Goal: Transaction & Acquisition: Purchase product/service

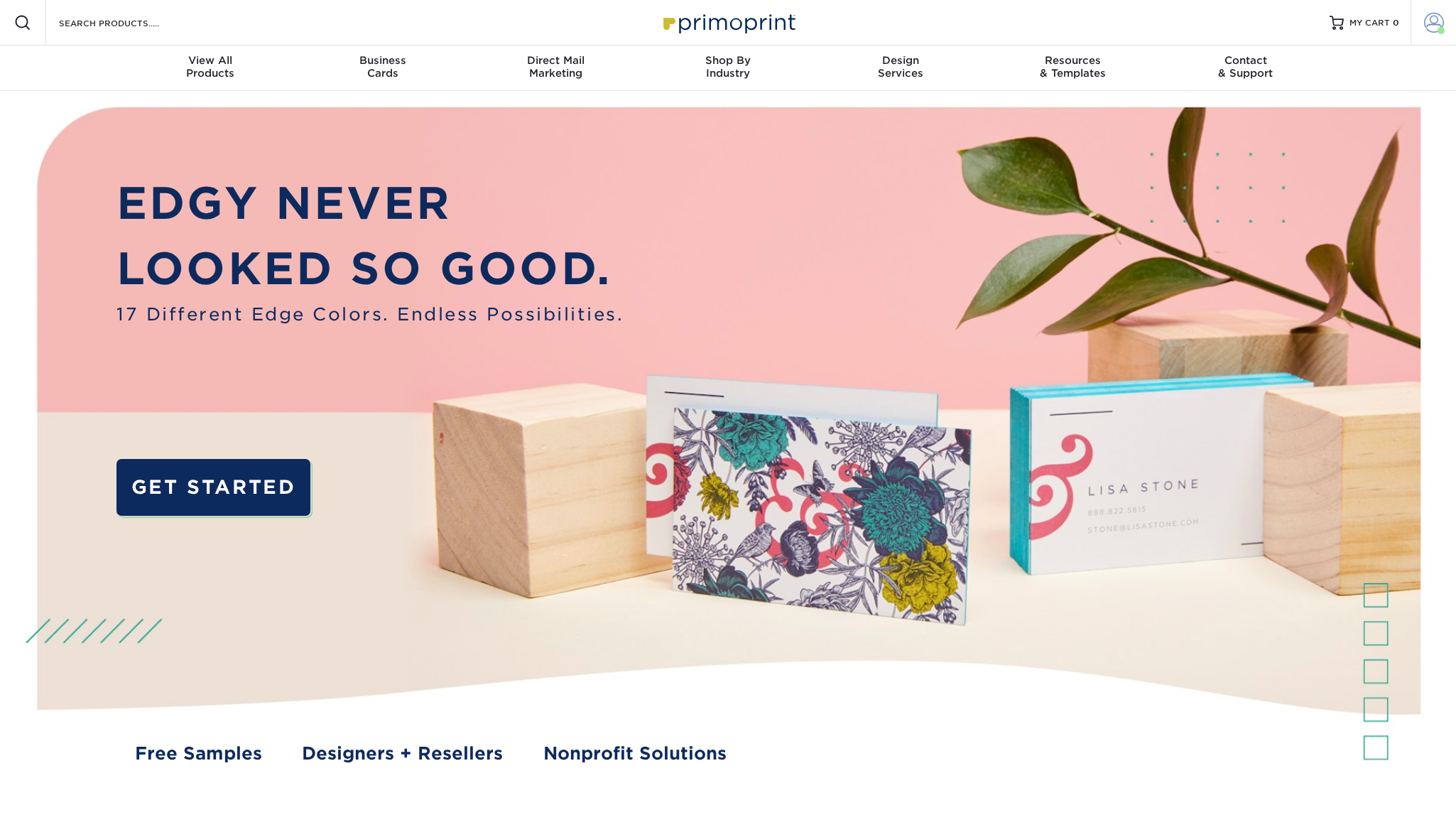
click at [1432, 24] on span at bounding box center [1433, 23] width 20 height 20
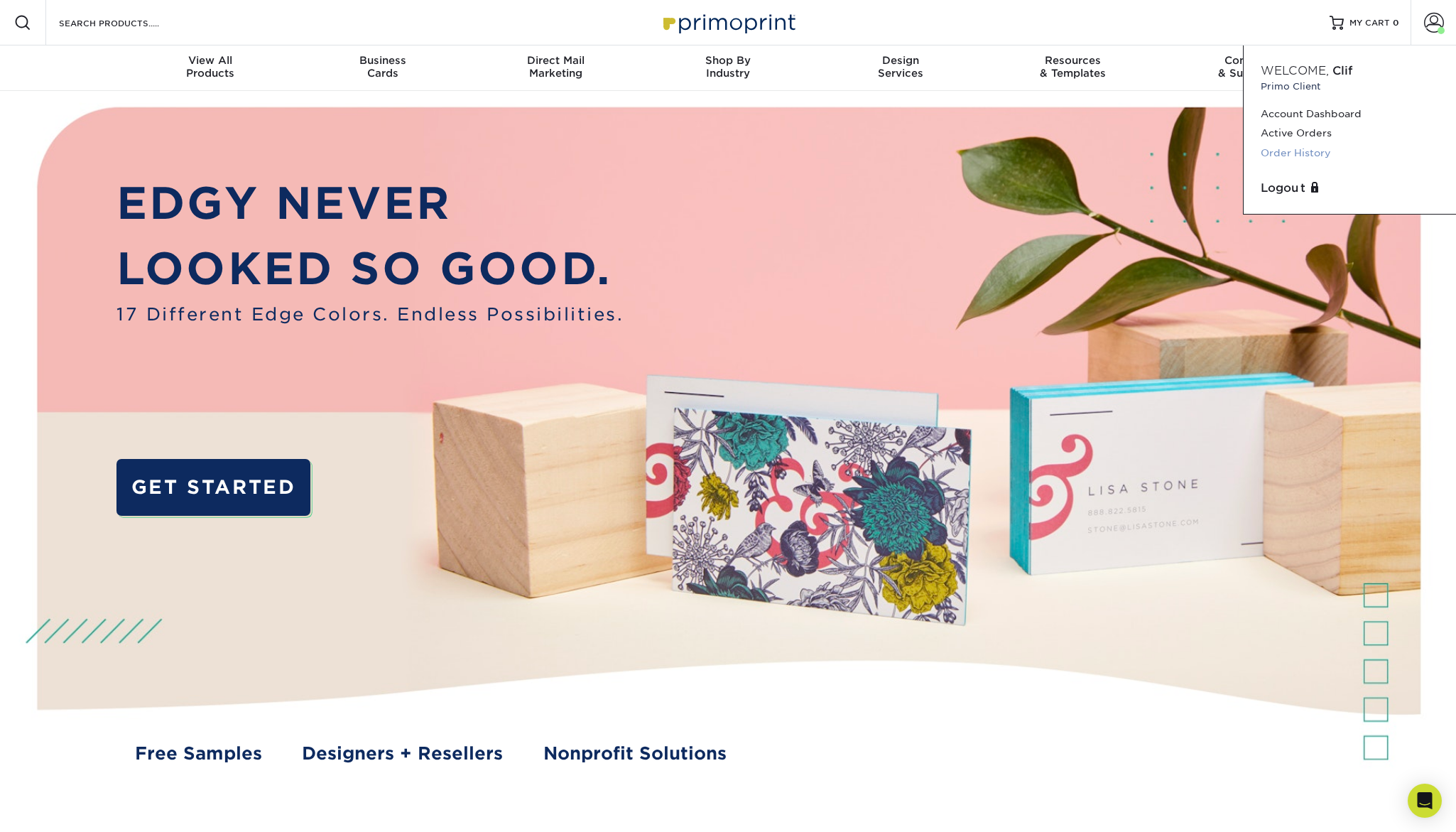
click at [1306, 151] on link "Order History" at bounding box center [1350, 153] width 178 height 19
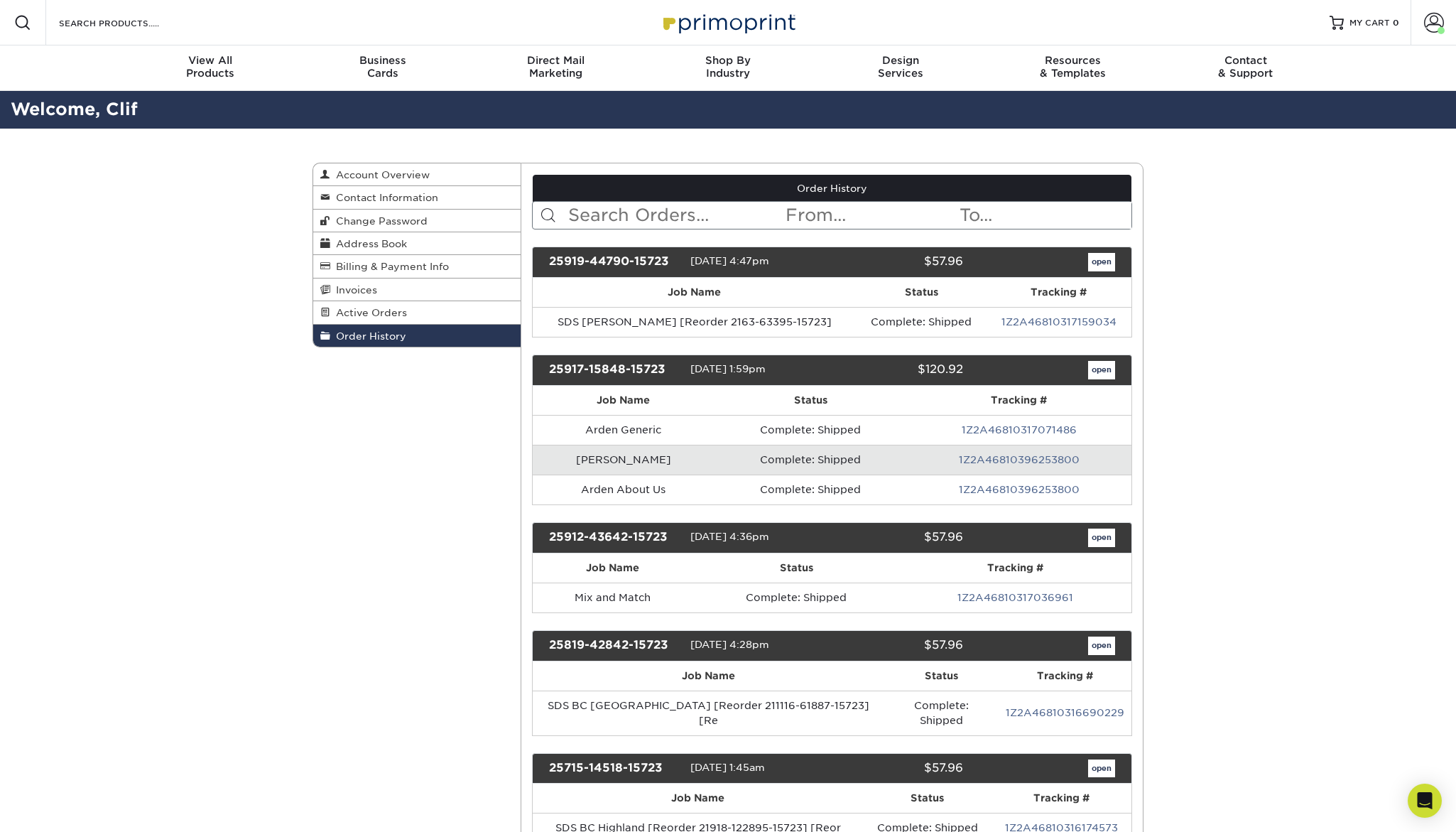
drag, startPoint x: 706, startPoint y: 210, endPoint x: 696, endPoint y: 212, distance: 10.2
click at [705, 210] on input "text" at bounding box center [676, 215] width 218 height 27
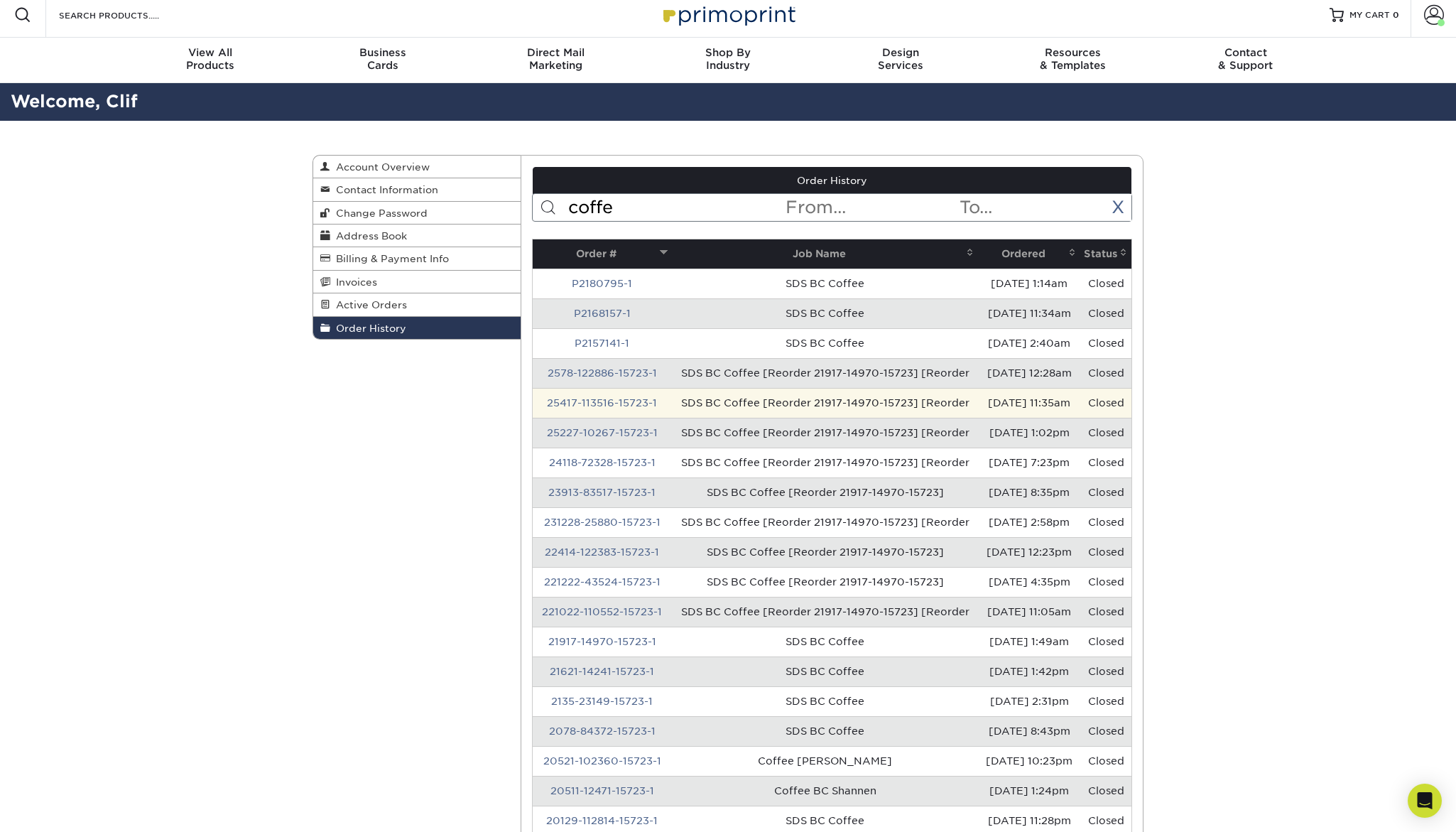
scroll to position [9, 0]
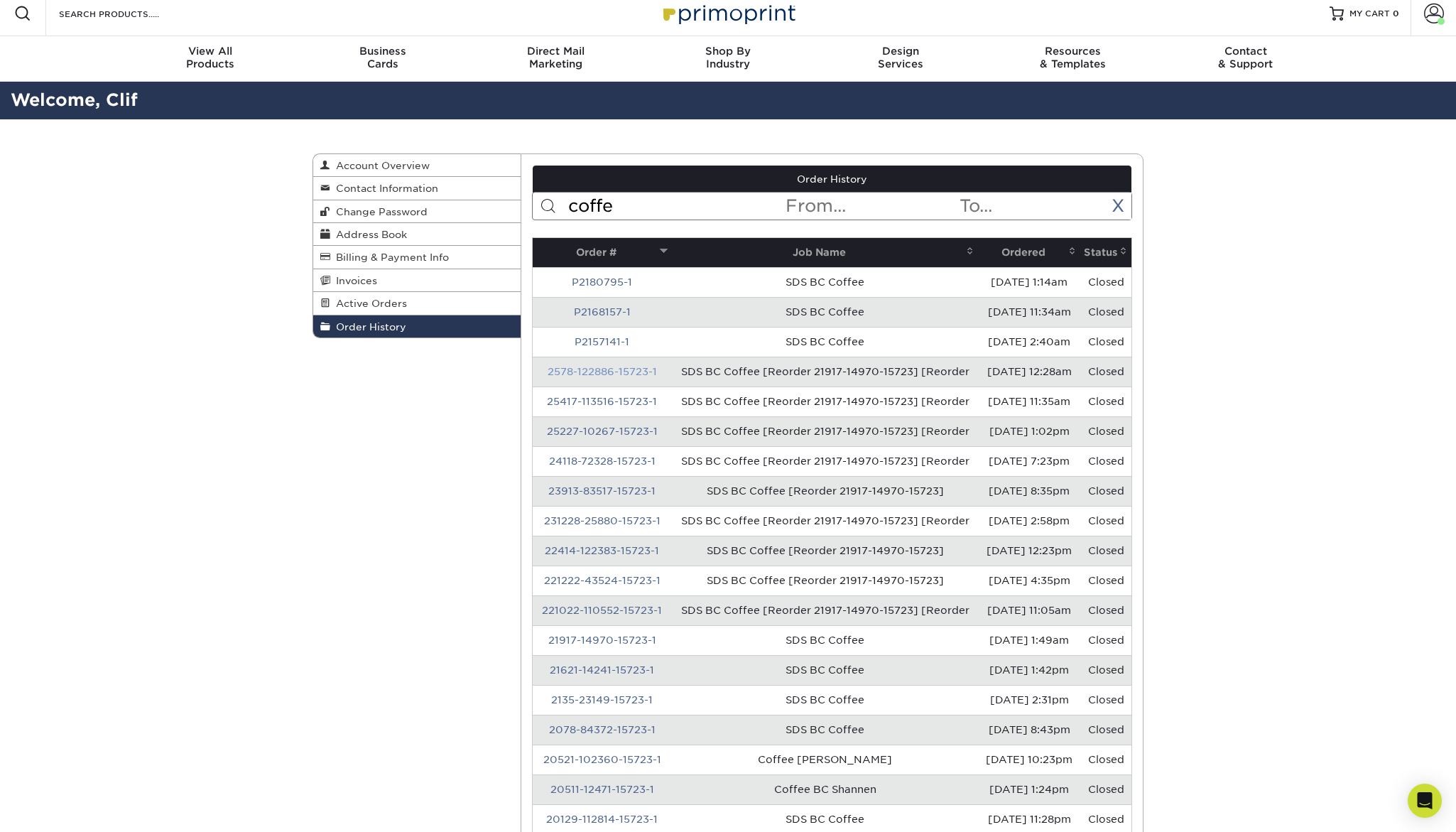
type input "coffe"
click at [619, 377] on link "2578-122886-15723-1" at bounding box center [602, 371] width 109 height 11
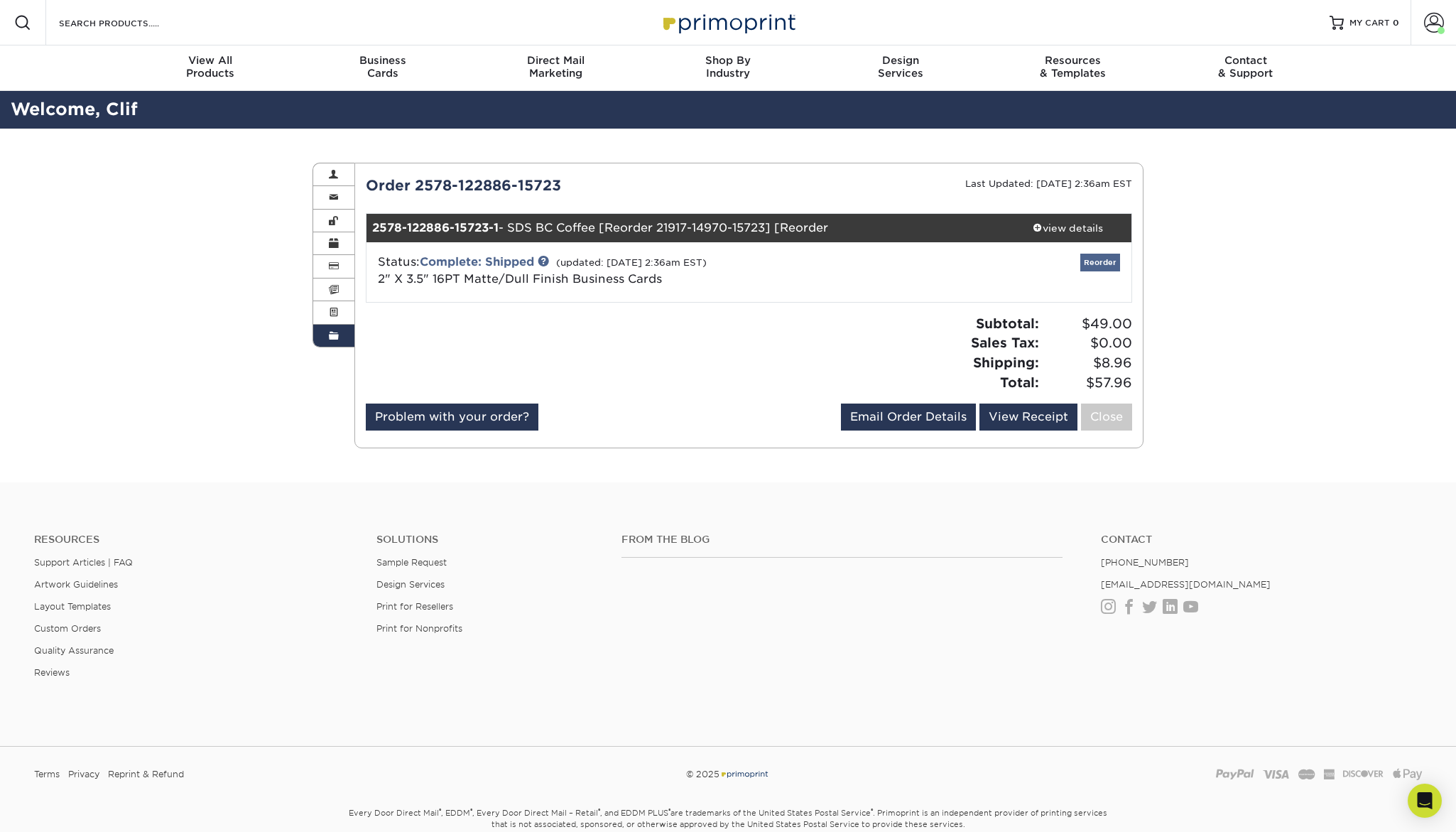
click at [1098, 261] on link "Reorder" at bounding box center [1100, 262] width 40 height 18
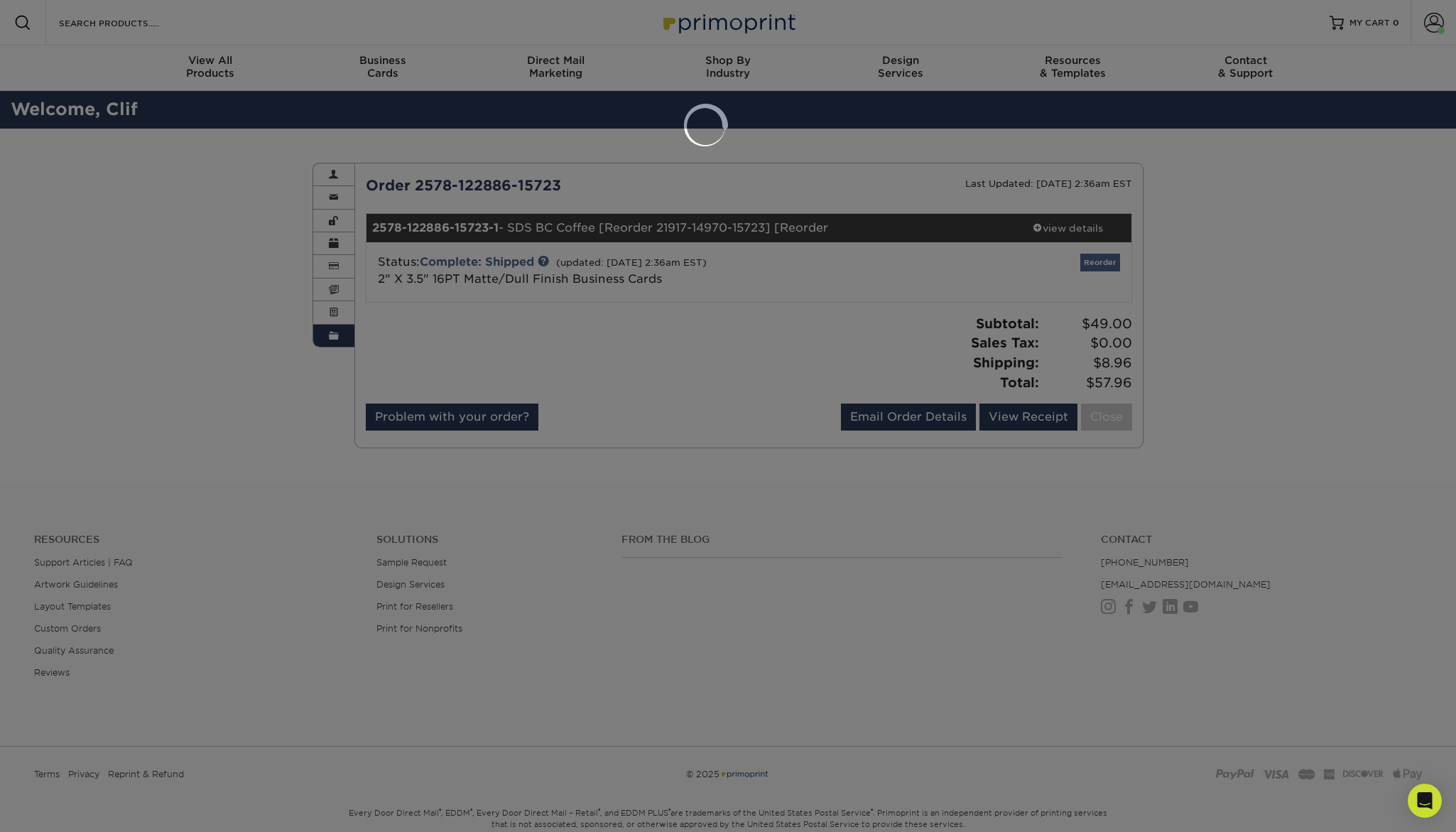
select select "86271"
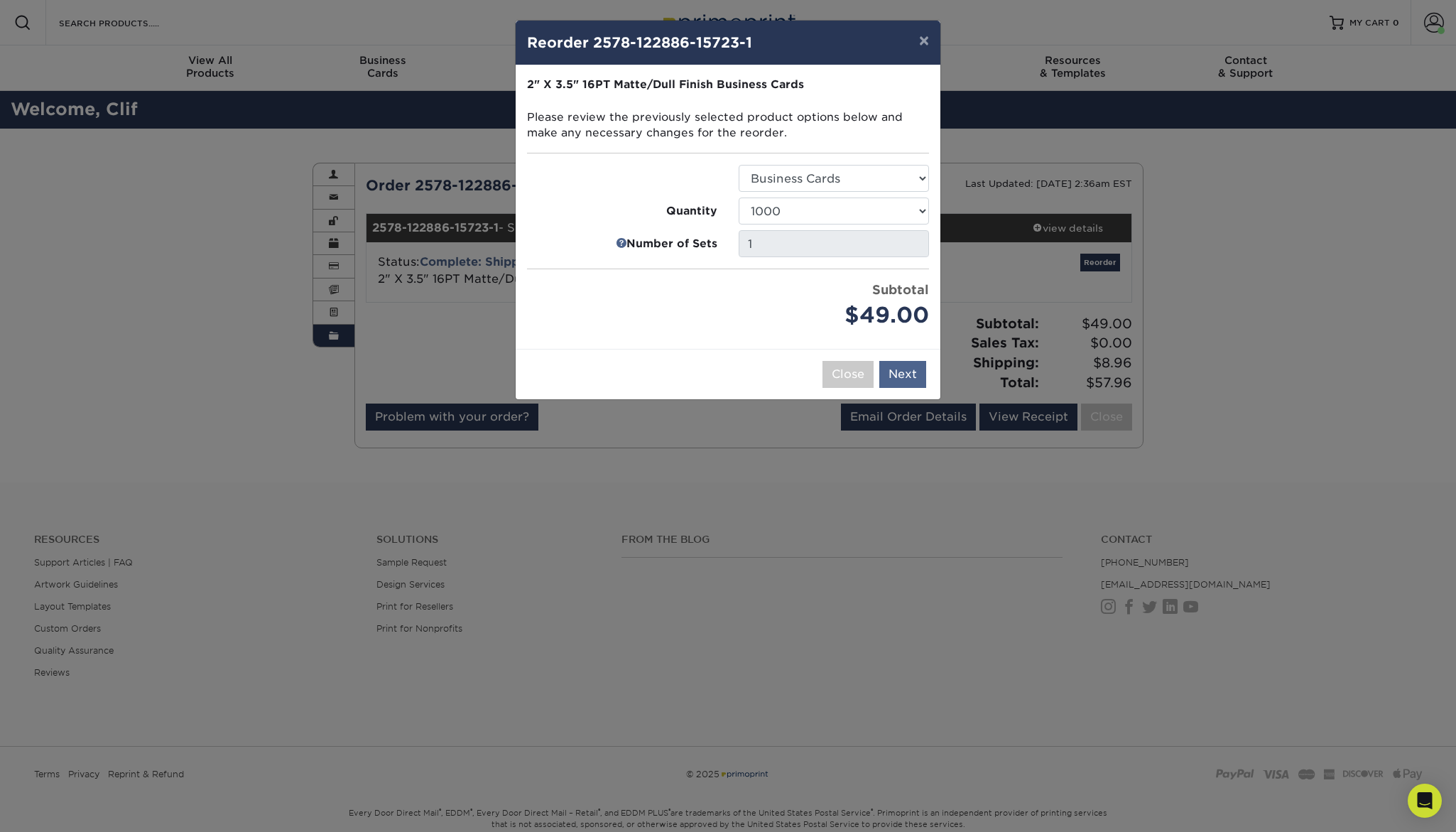
click at [906, 366] on button "Next" at bounding box center [903, 374] width 47 height 27
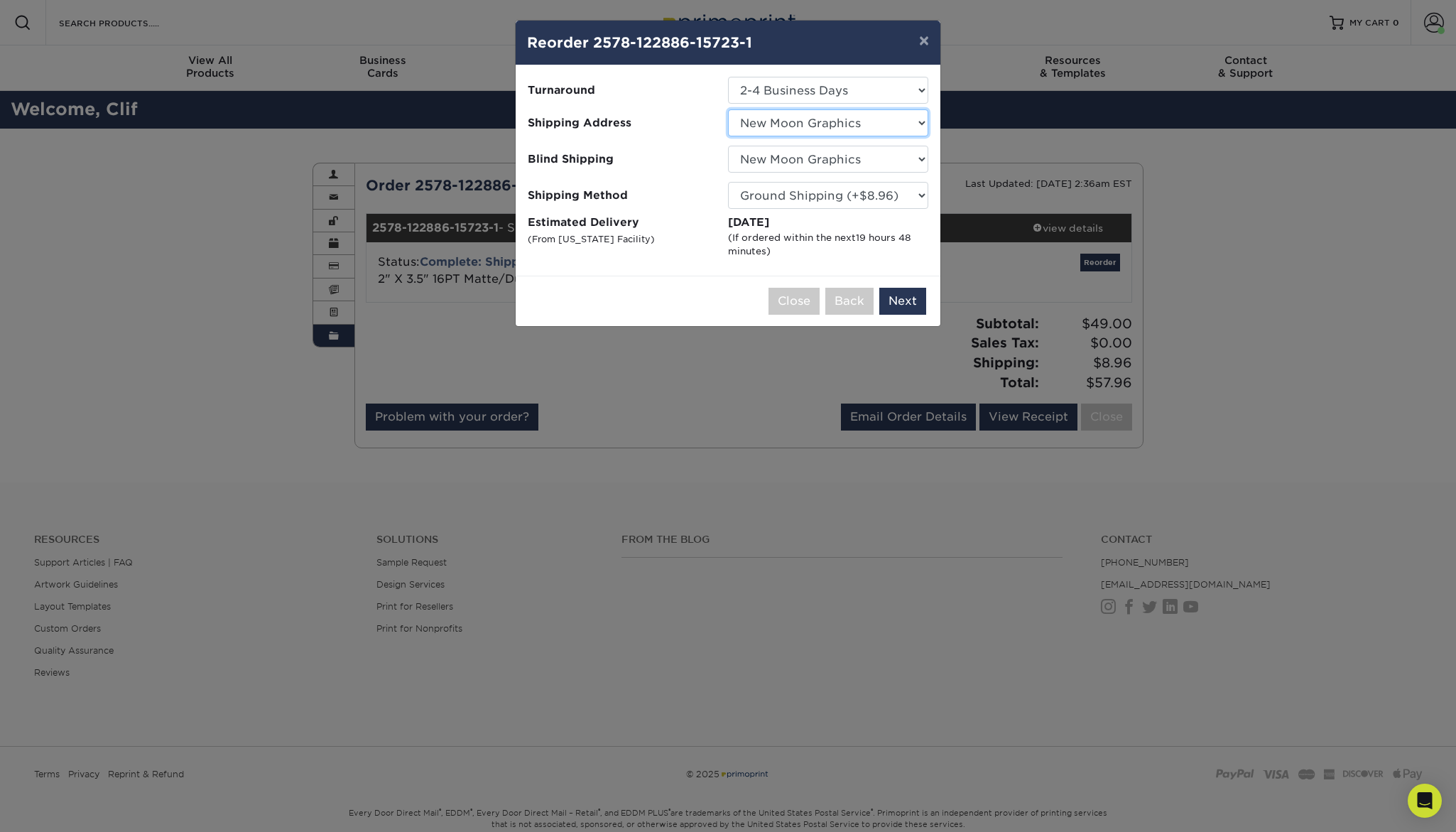
select select "140615"
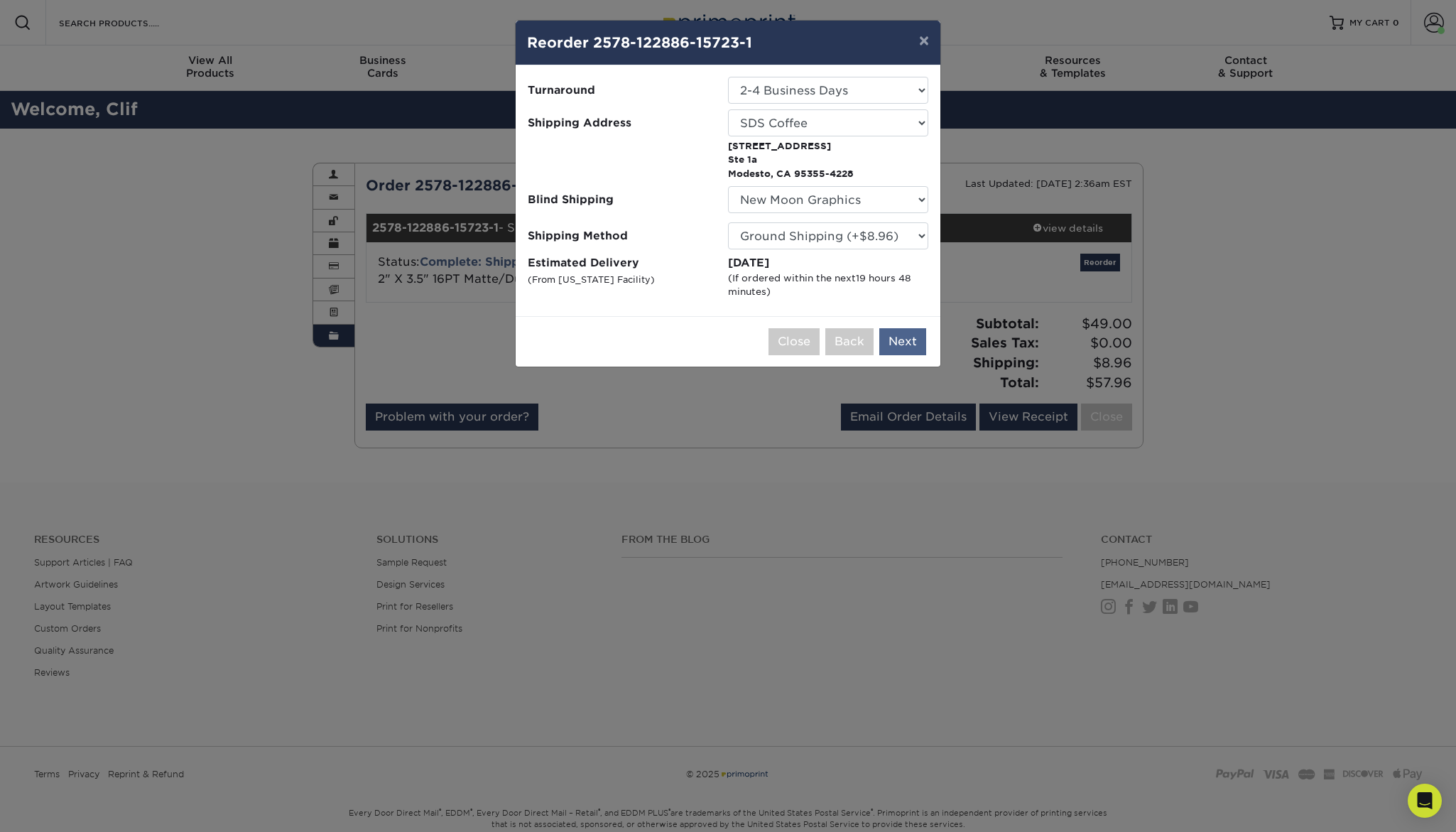
click at [903, 338] on button "Next" at bounding box center [903, 341] width 47 height 27
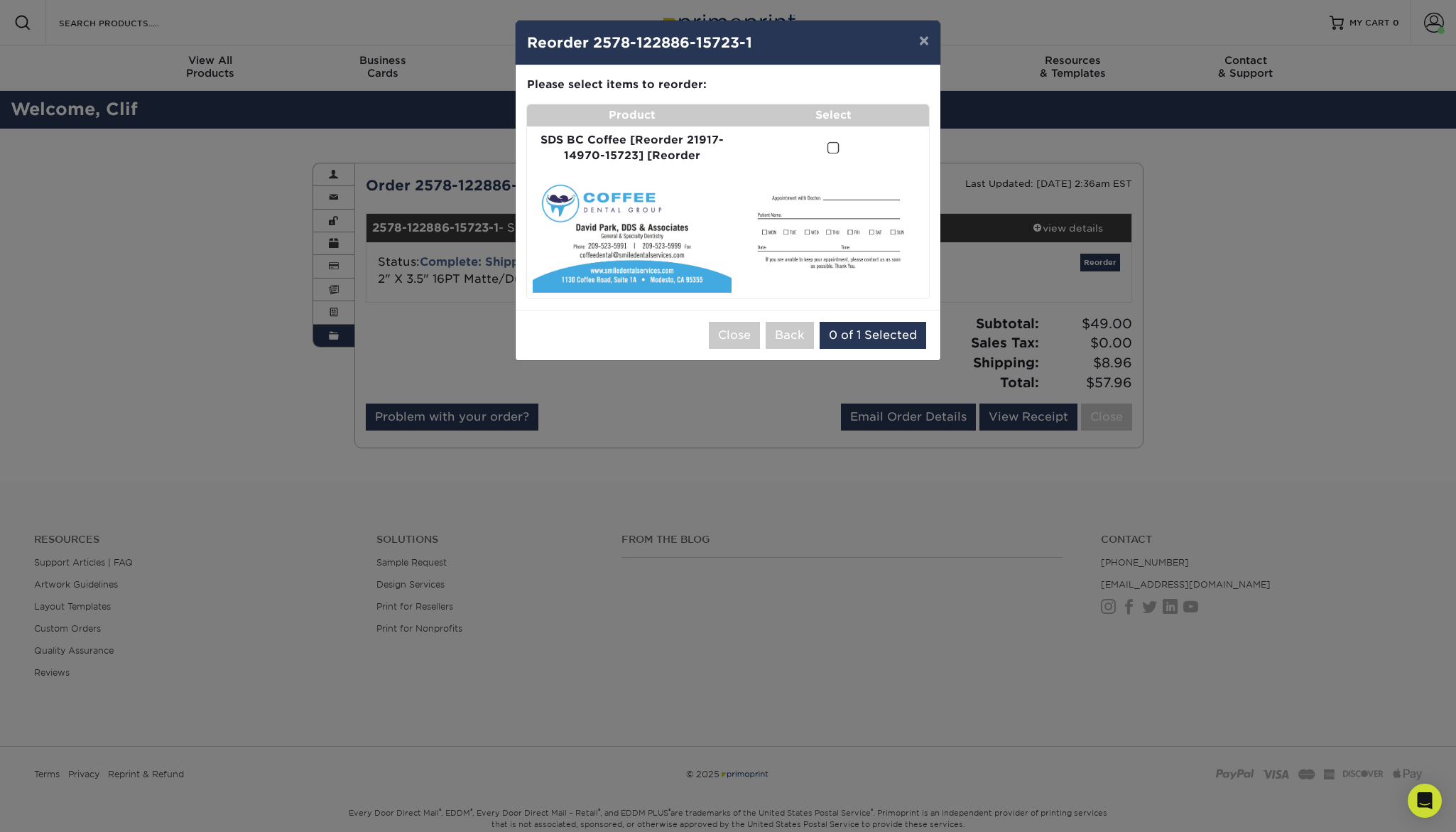
click at [827, 145] on span at bounding box center [833, 148] width 12 height 13
click at [0, 0] on input "checkbox" at bounding box center [0, 0] width 0 height 0
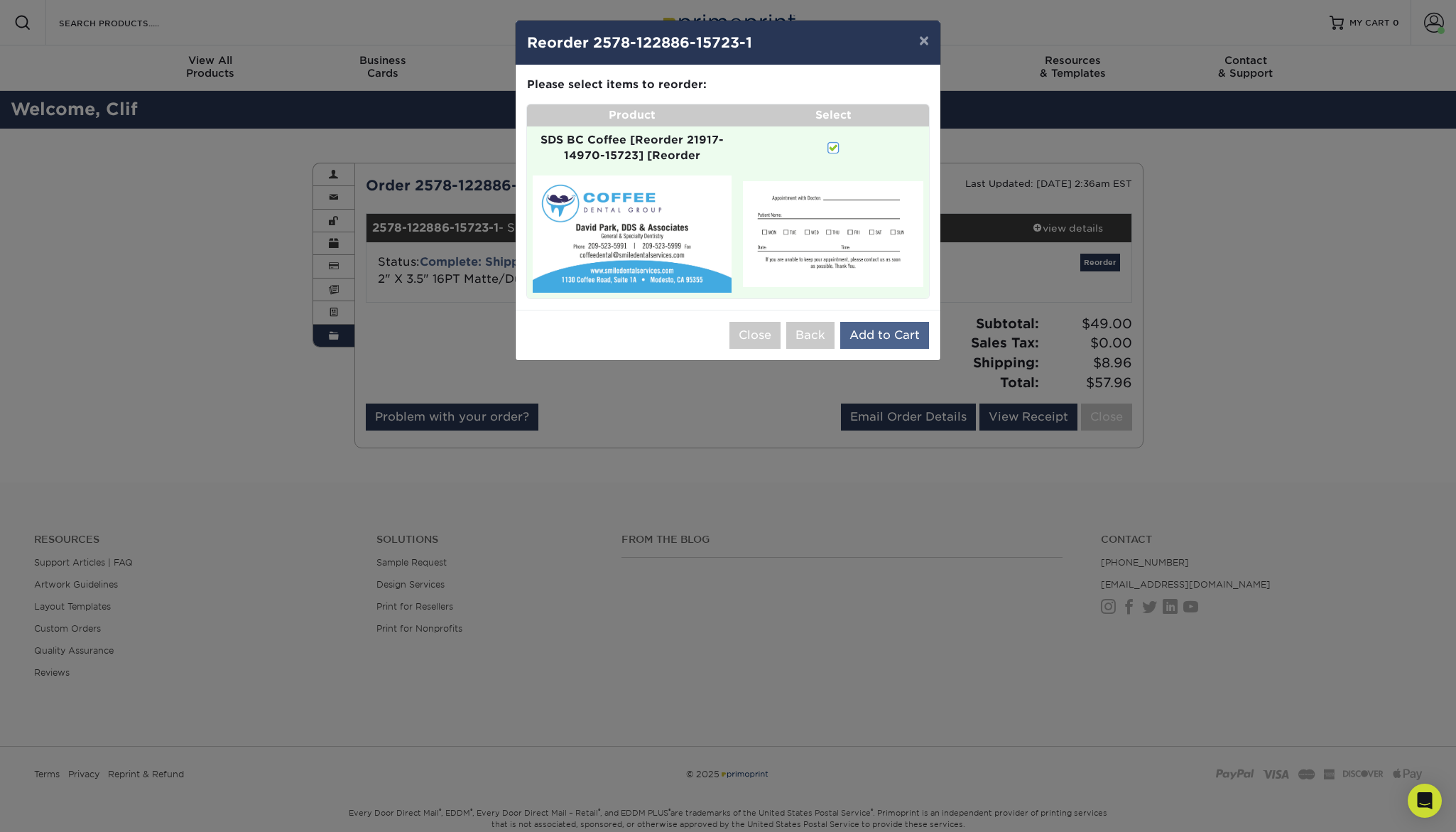
click at [878, 325] on button "Add to Cart" at bounding box center [885, 334] width 89 height 27
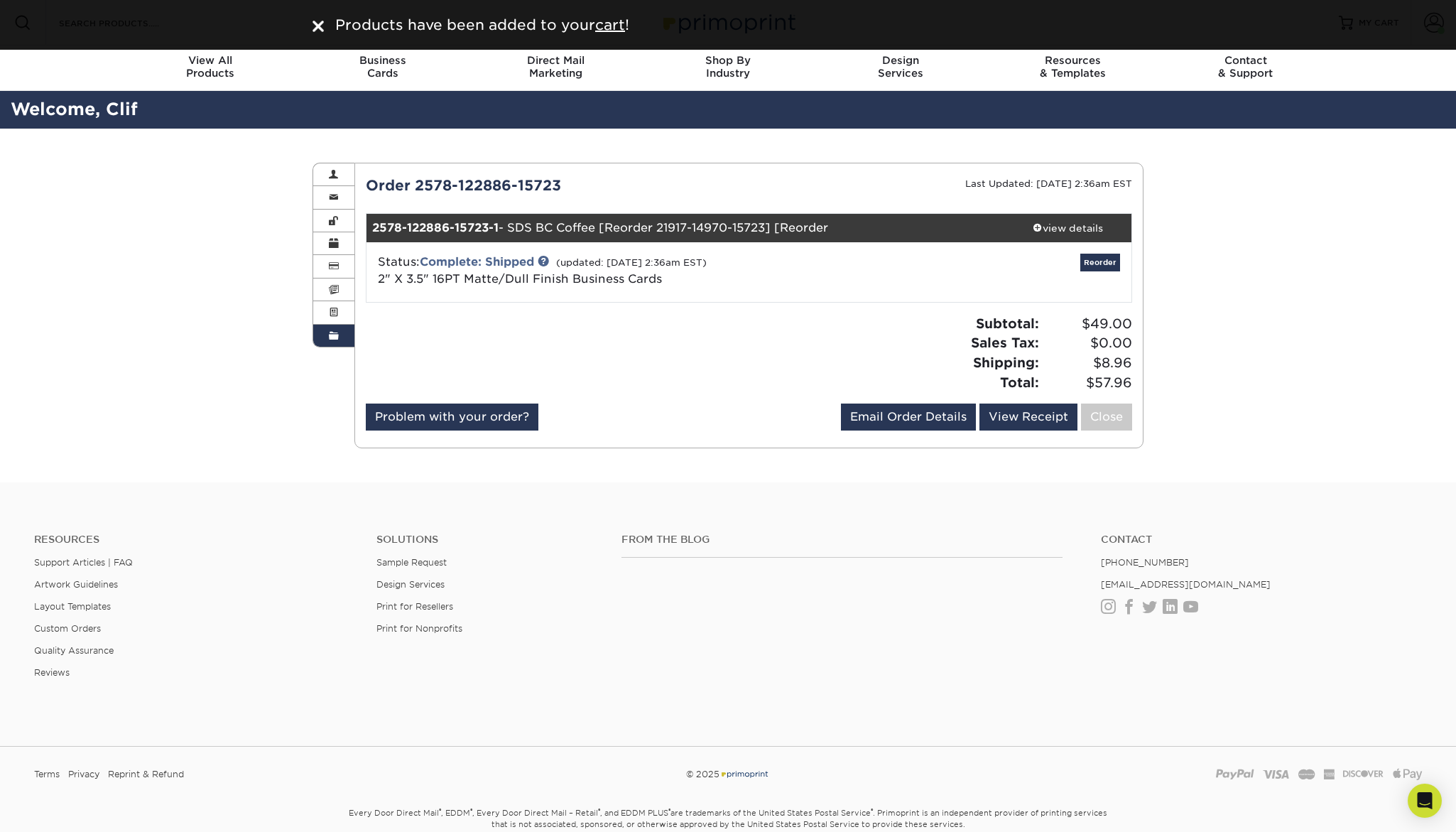
click at [323, 26] on img at bounding box center [319, 26] width 11 height 11
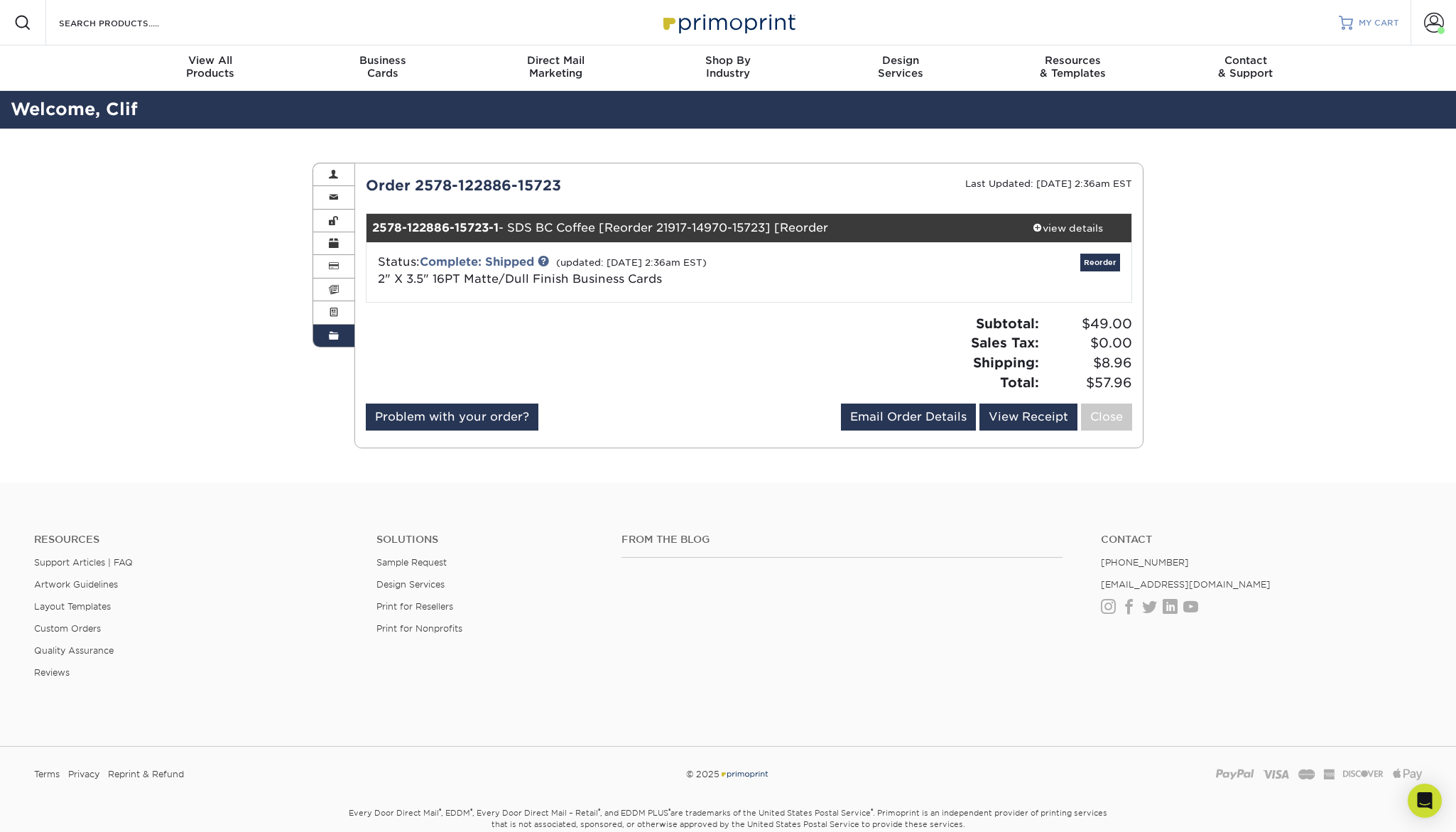
click at [1372, 27] on span "MY CART" at bounding box center [1379, 23] width 41 height 12
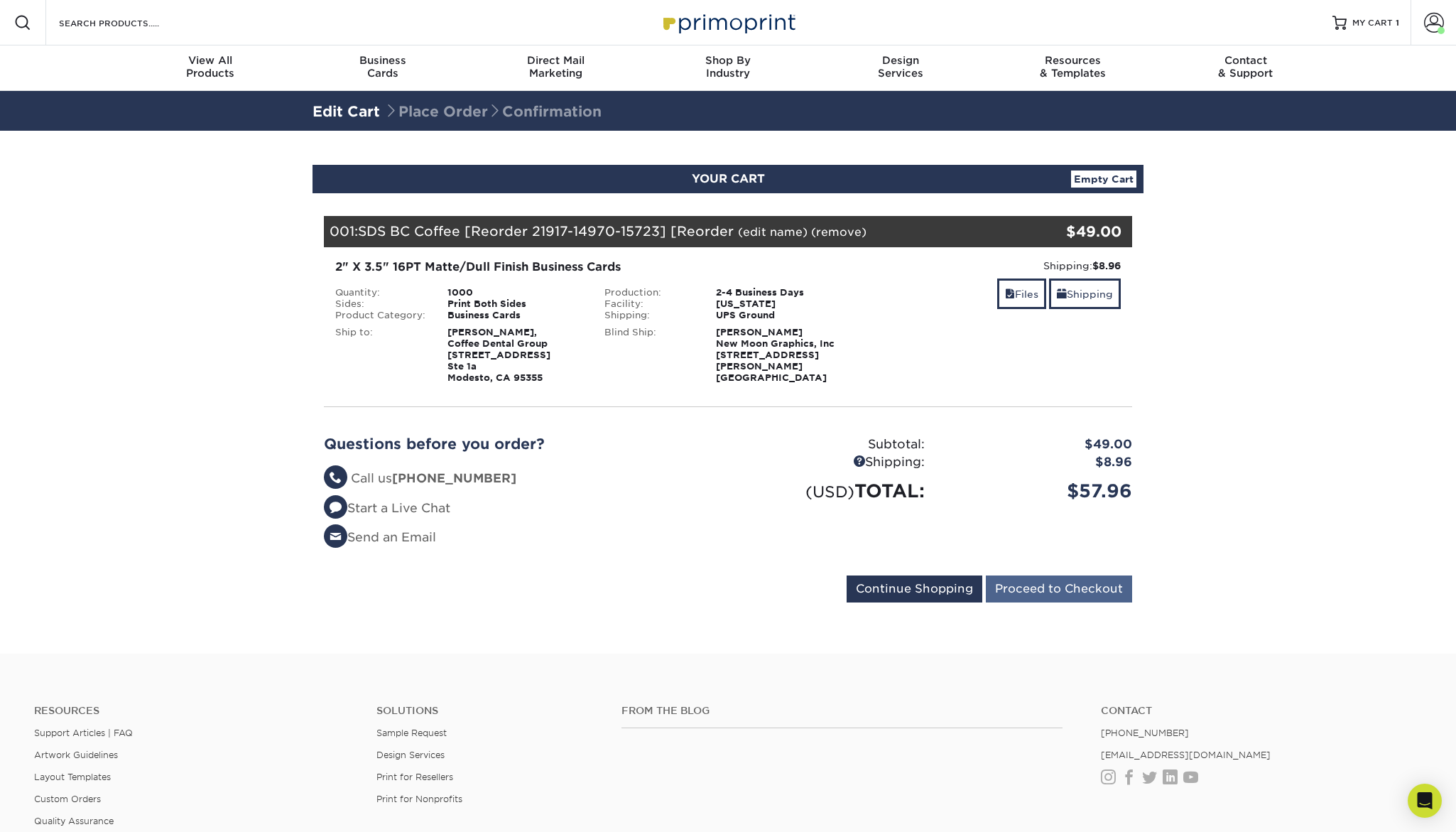
click at [1049, 585] on input "Proceed to Checkout" at bounding box center [1058, 589] width 146 height 27
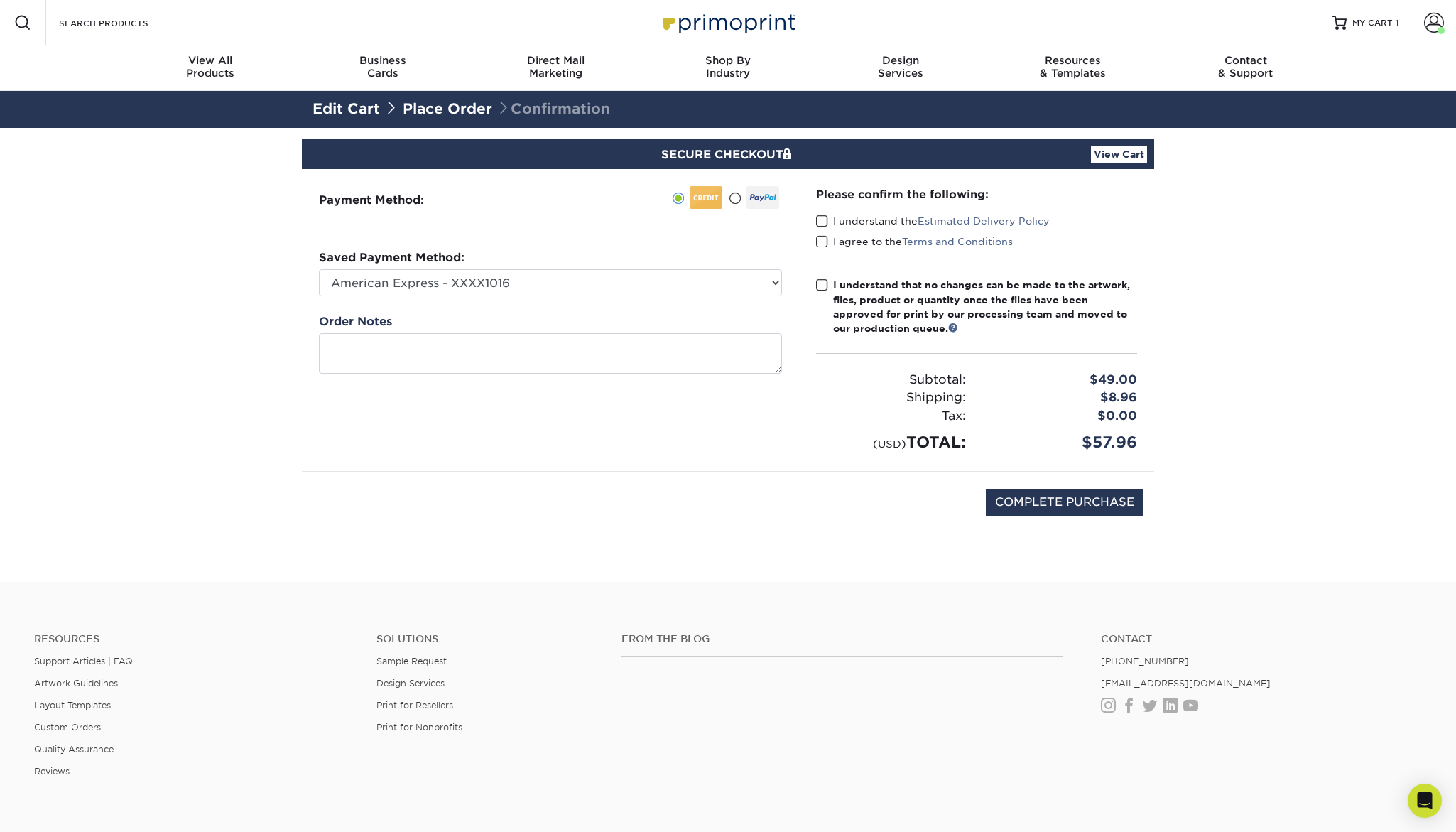
click at [850, 224] on label "I understand the Estimated Delivery Policy" at bounding box center [933, 220] width 234 height 14
click at [0, 0] on input "I understand the Estimated Delivery Policy" at bounding box center [0, 0] width 0 height 0
click at [835, 243] on label "I agree to the Terms and Conditions" at bounding box center [914, 241] width 197 height 14
click at [0, 0] on input "I agree to the Terms and Conditions" at bounding box center [0, 0] width 0 height 0
drag, startPoint x: 826, startPoint y: 285, endPoint x: 838, endPoint y: 298, distance: 17.7
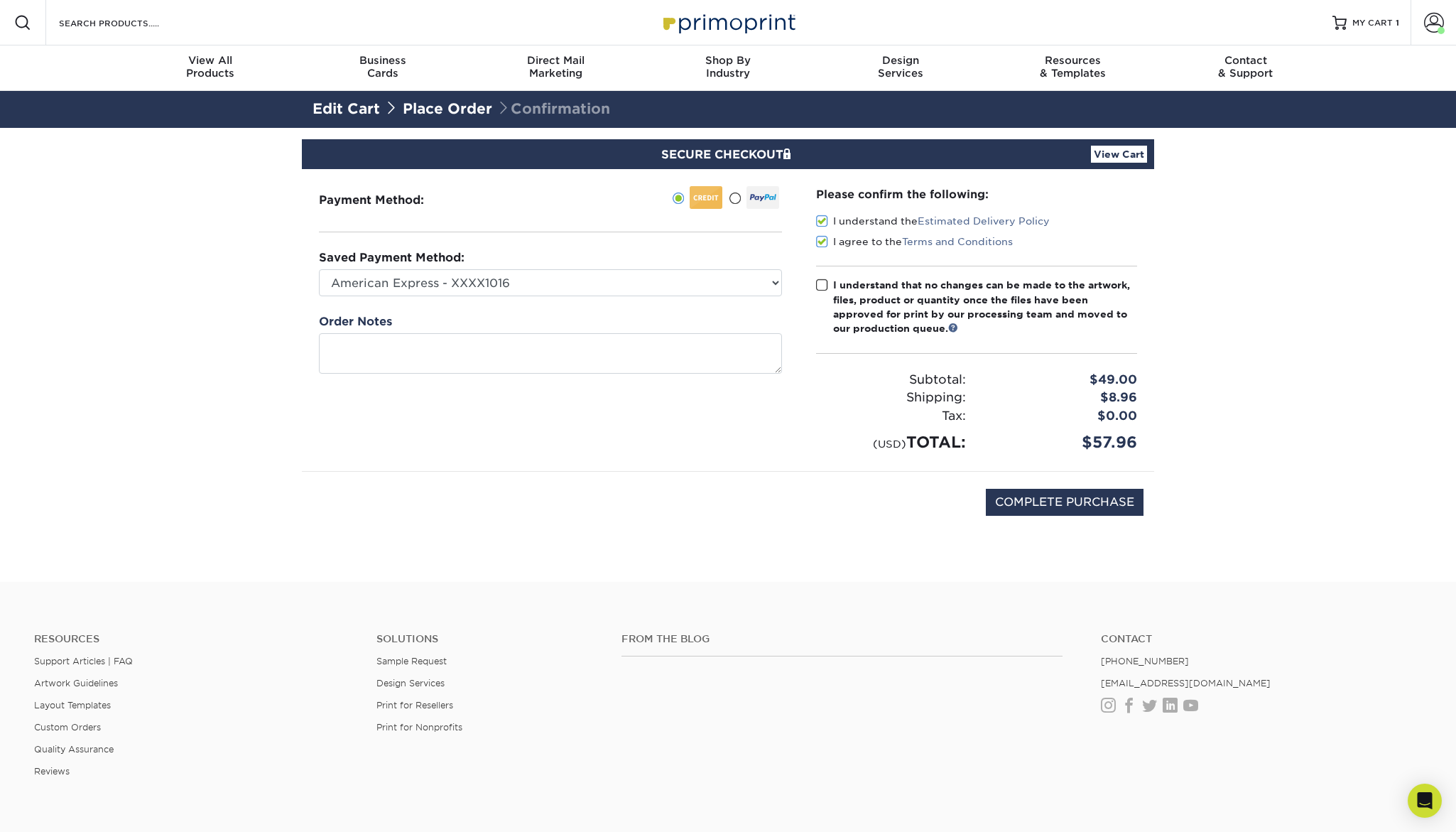
click at [826, 285] on span at bounding box center [822, 285] width 12 height 13
click at [0, 0] on input "I understand that no changes can be made to the artwork, files, product or quan…" at bounding box center [0, 0] width 0 height 0
click at [1074, 500] on input "COMPLETE PURCHASE" at bounding box center [1064, 502] width 157 height 27
type input "PROCESSING, PLEASE WAIT..."
